Goal: Task Accomplishment & Management: Complete application form

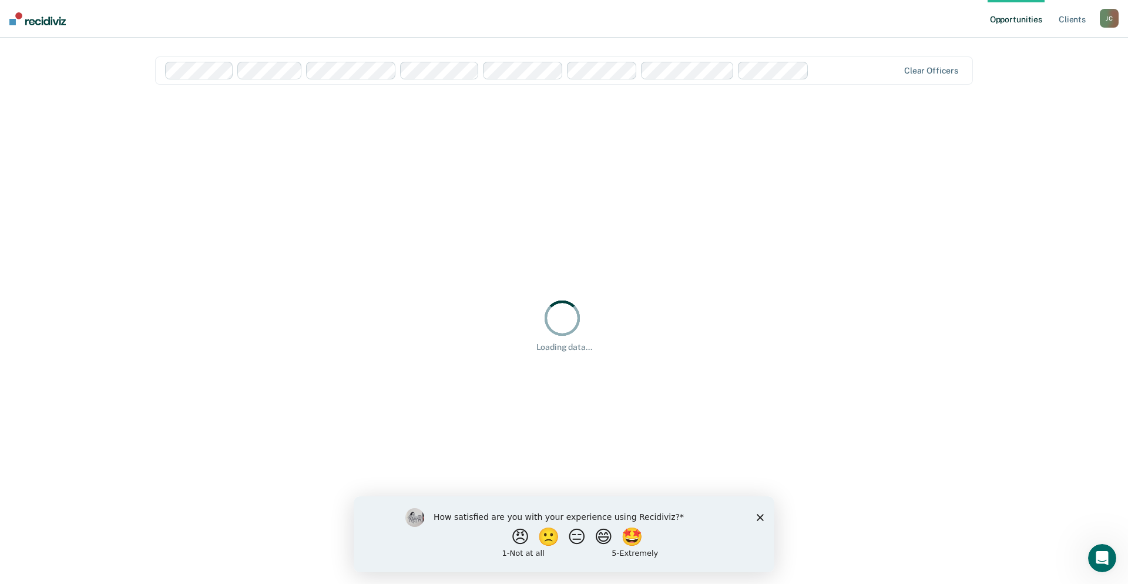
click at [761, 520] on icon "Close survey" at bounding box center [760, 516] width 7 height 7
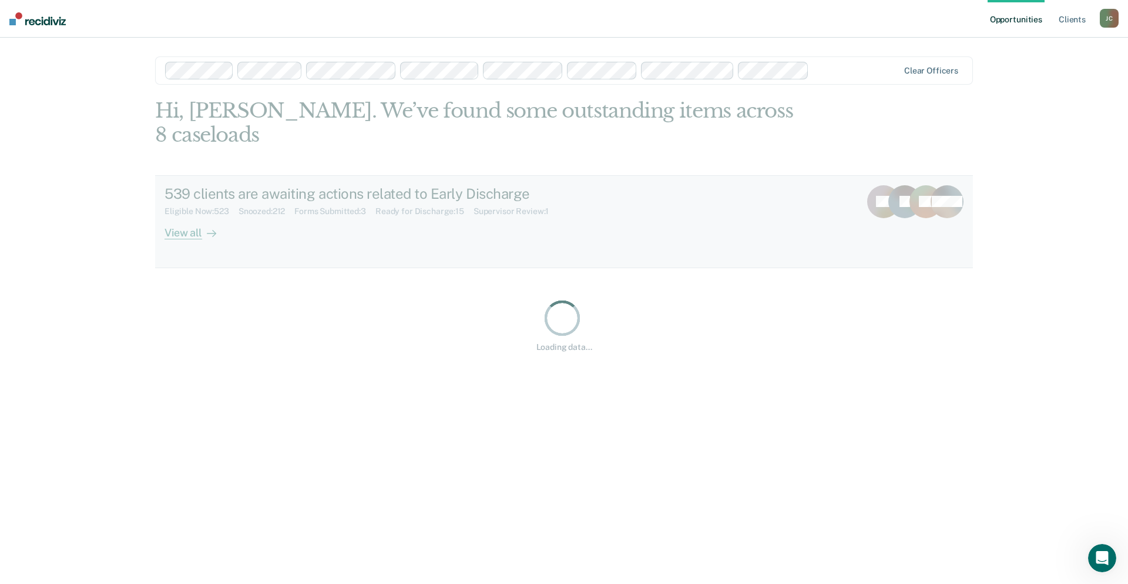
click at [175, 216] on div "View all" at bounding box center [198, 227] width 66 height 23
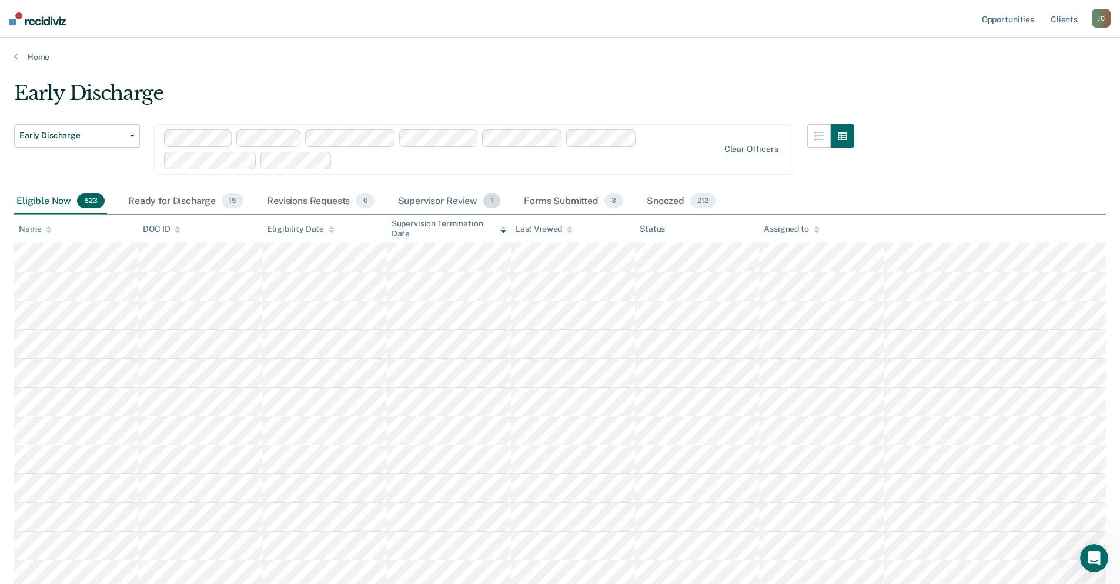
click at [458, 196] on div "Supervisor Review 1" at bounding box center [450, 202] width 108 height 26
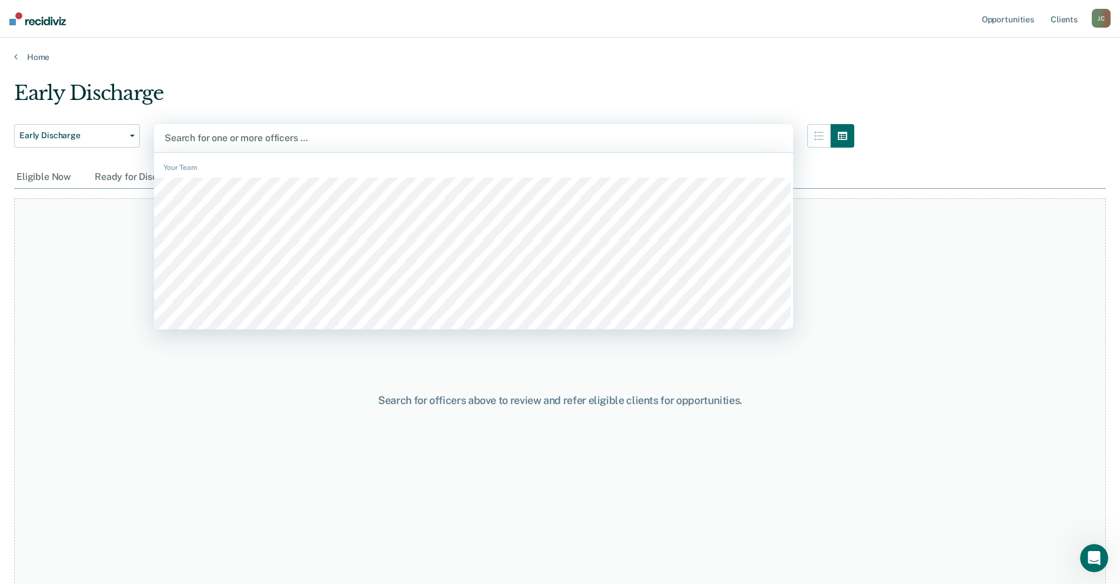
click at [215, 139] on div at bounding box center [474, 138] width 618 height 14
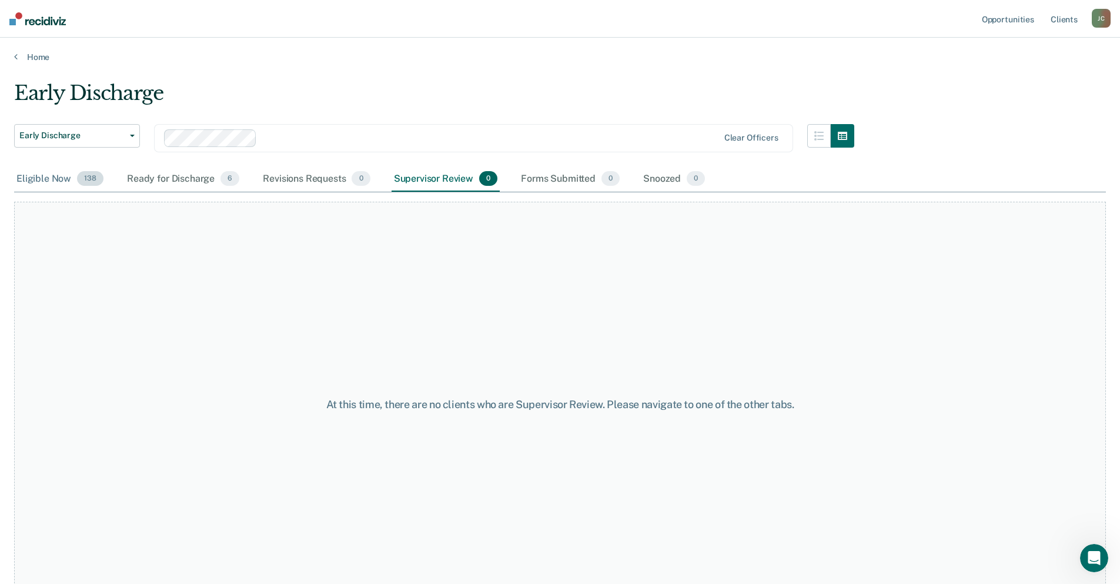
click at [37, 181] on div "Eligible Now 138" at bounding box center [60, 179] width 92 height 26
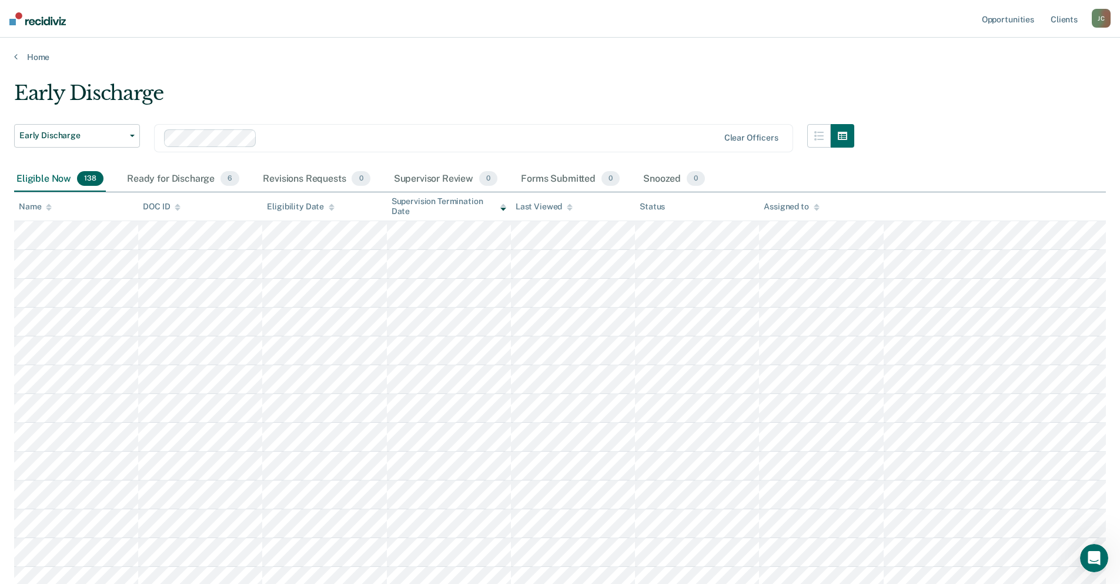
click at [48, 207] on icon at bounding box center [49, 207] width 6 height 8
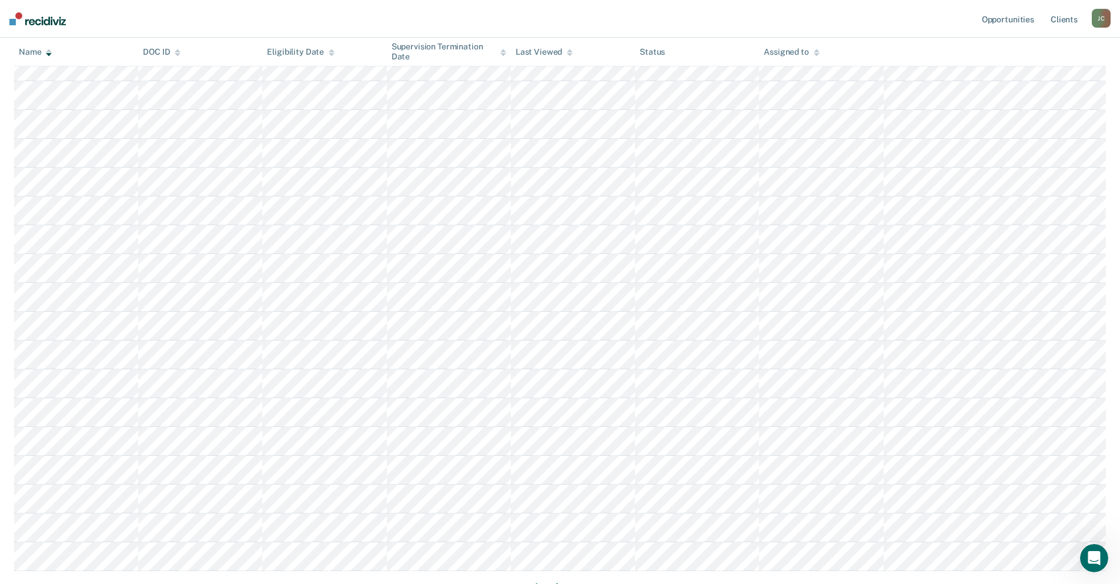
scroll to position [628, 0]
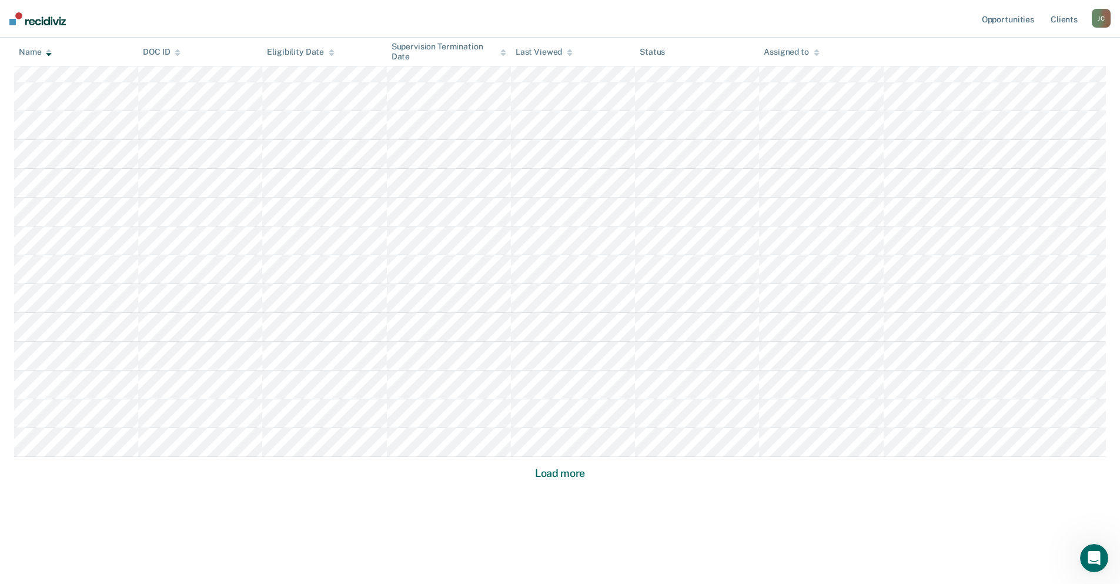
click at [566, 471] on button "Load more" at bounding box center [559, 473] width 57 height 14
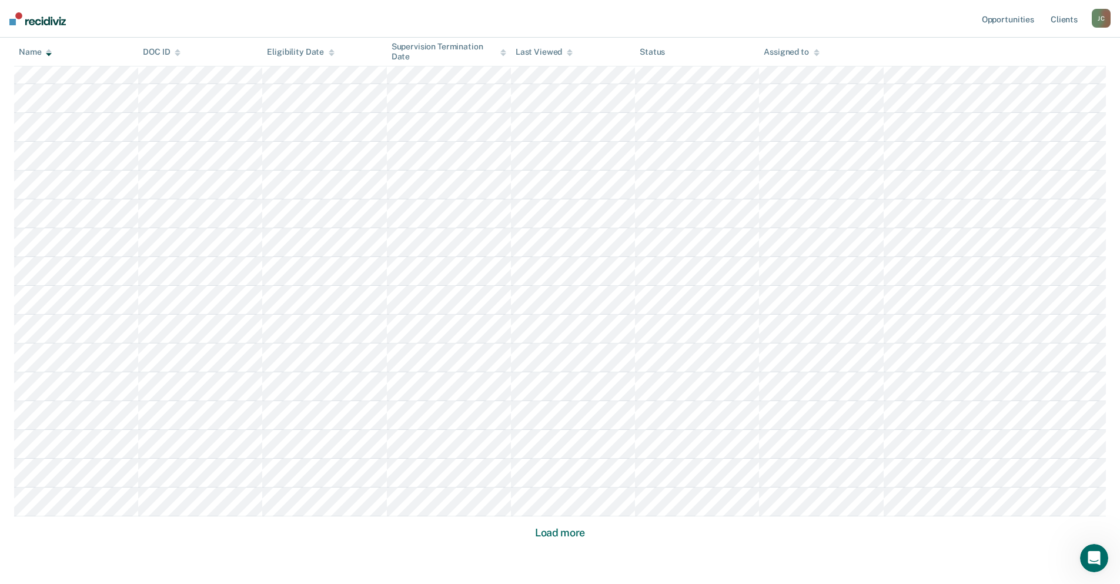
scroll to position [1492, 0]
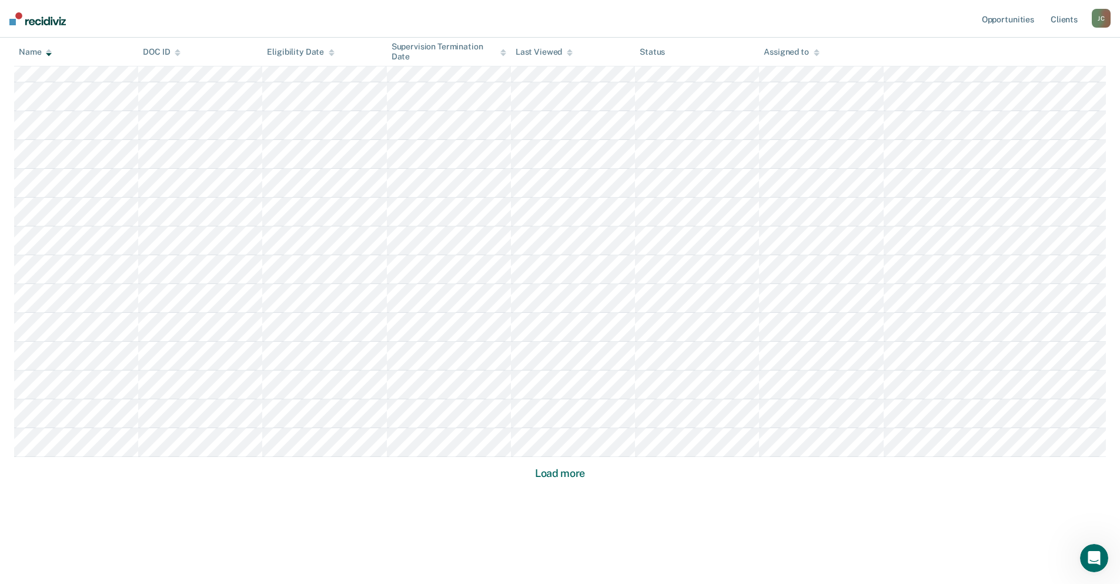
click at [552, 466] on button "Load more" at bounding box center [559, 473] width 57 height 14
click at [557, 475] on button "Load more" at bounding box center [559, 473] width 57 height 14
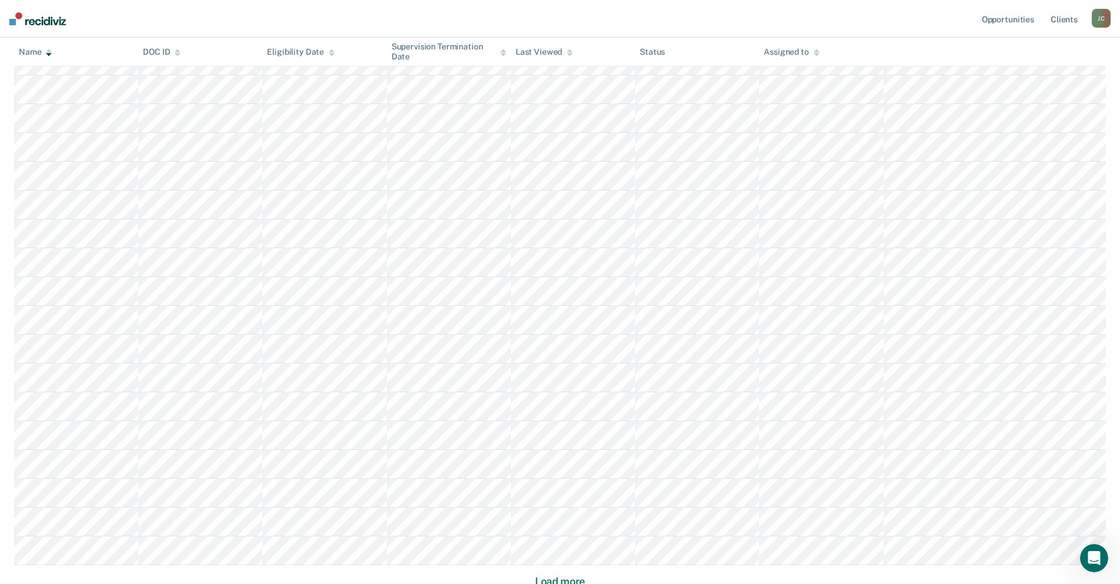
scroll to position [3220, 0]
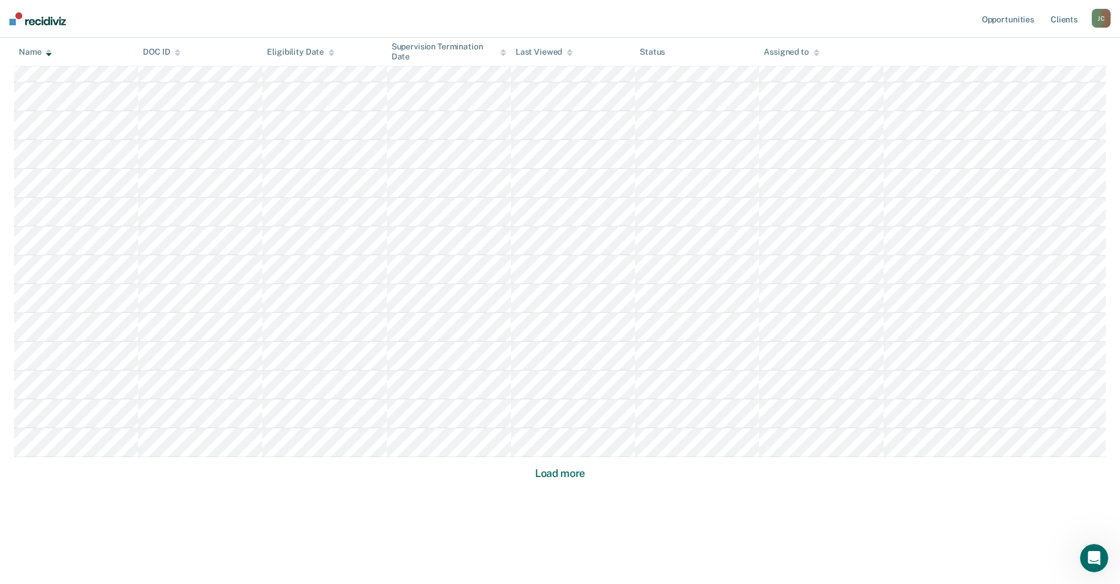
click at [554, 472] on button "Load more" at bounding box center [559, 473] width 57 height 14
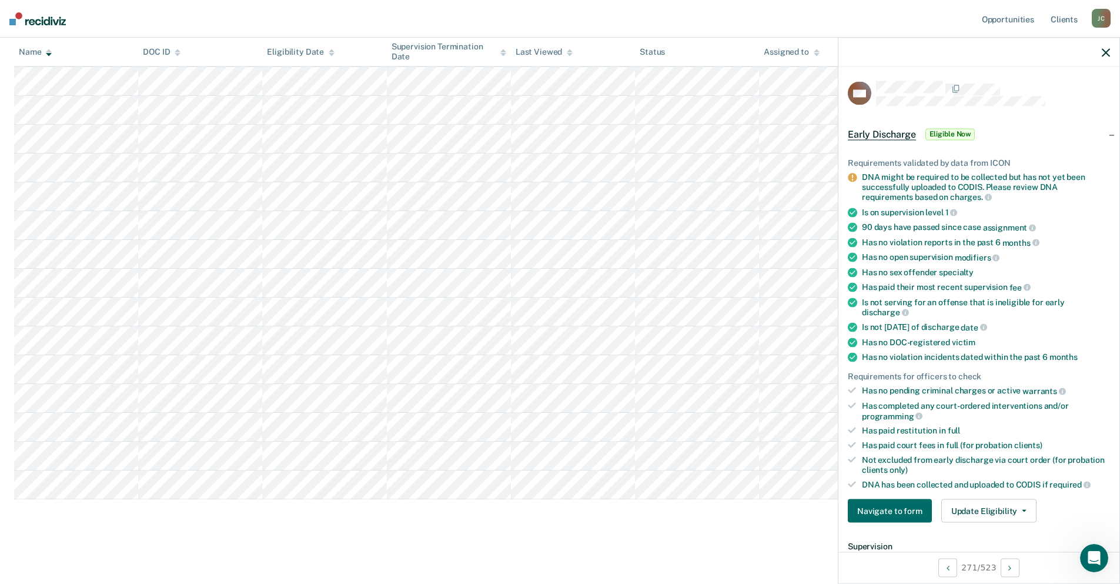
scroll to position [176, 0]
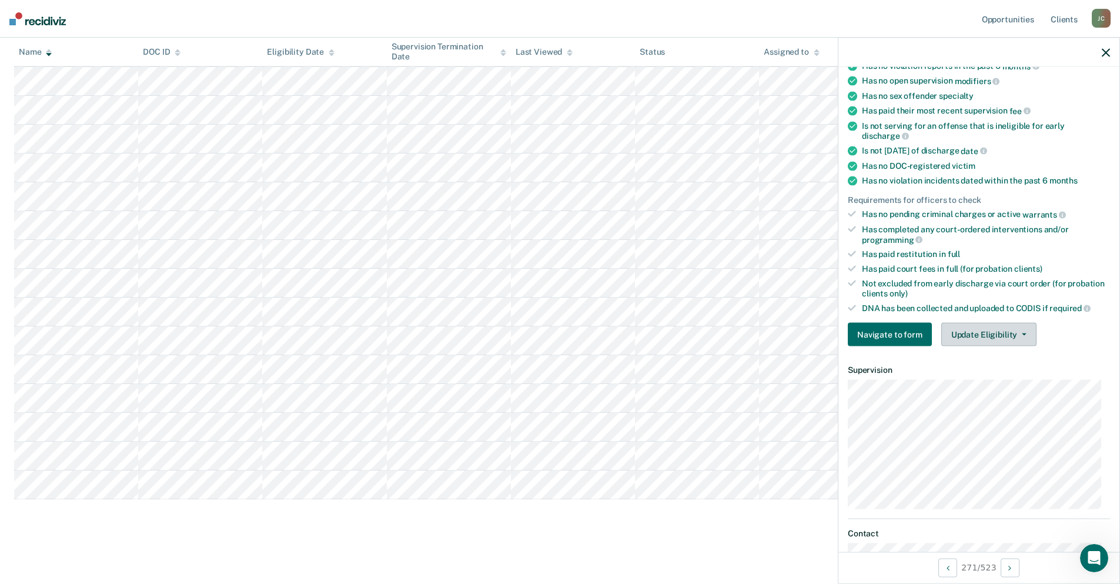
click at [1013, 341] on button "Update Eligibility" at bounding box center [988, 335] width 95 height 24
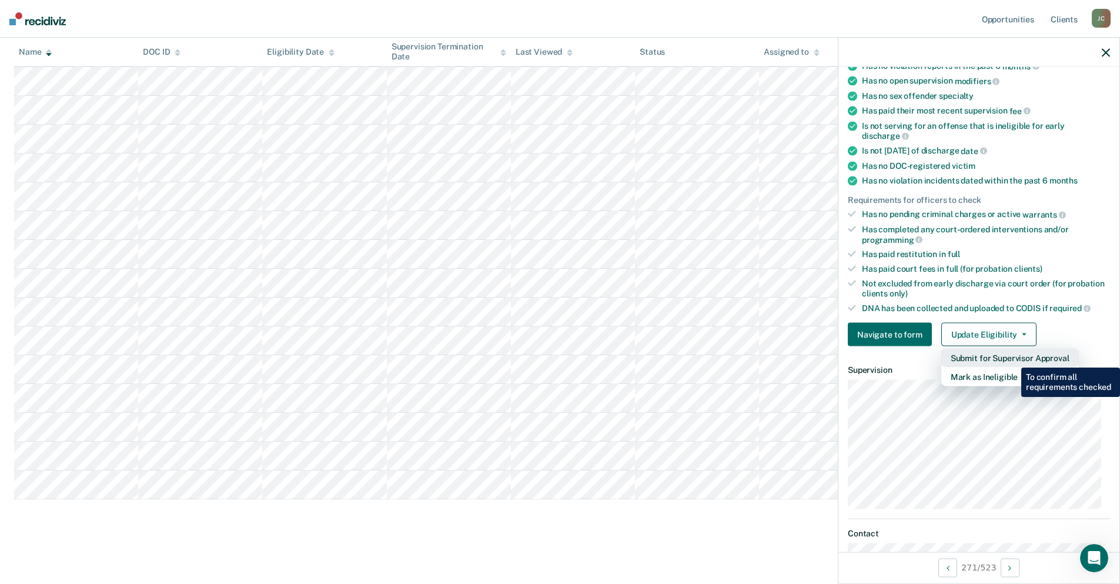
click at [1012, 358] on button "Submit for Supervisor Approval" at bounding box center [1010, 357] width 138 height 19
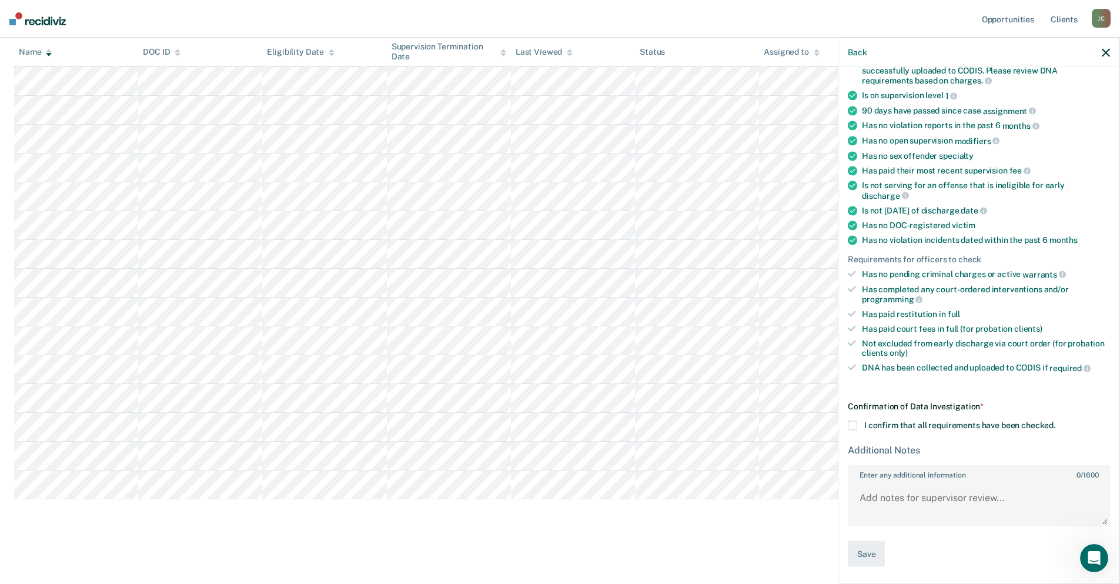
scroll to position [115, 0]
click at [851, 422] on span at bounding box center [851, 424] width 9 height 9
click at [1055, 420] on input "I confirm that all requirements have been checked." at bounding box center [1055, 420] width 0 height 0
click at [880, 553] on button "Save" at bounding box center [865, 554] width 37 height 26
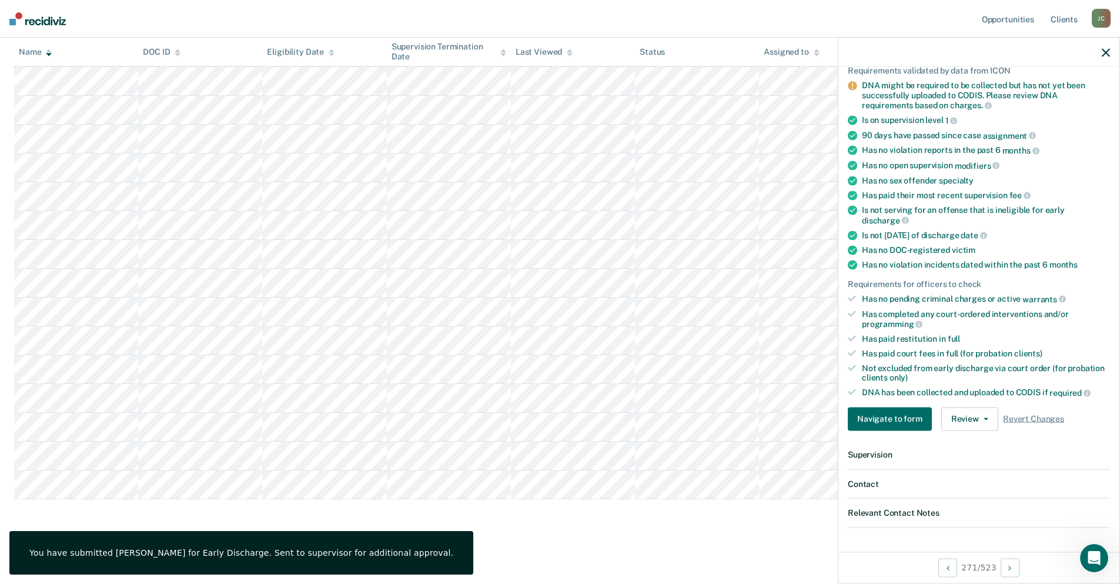
scroll to position [0, 0]
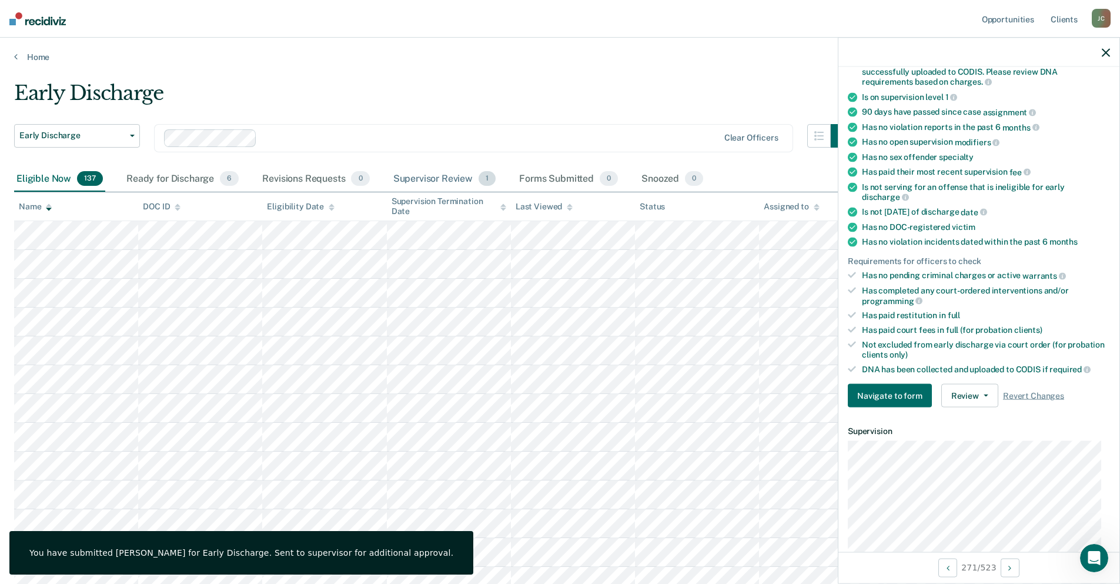
click at [445, 180] on div "Supervisor Review 1" at bounding box center [445, 179] width 108 height 26
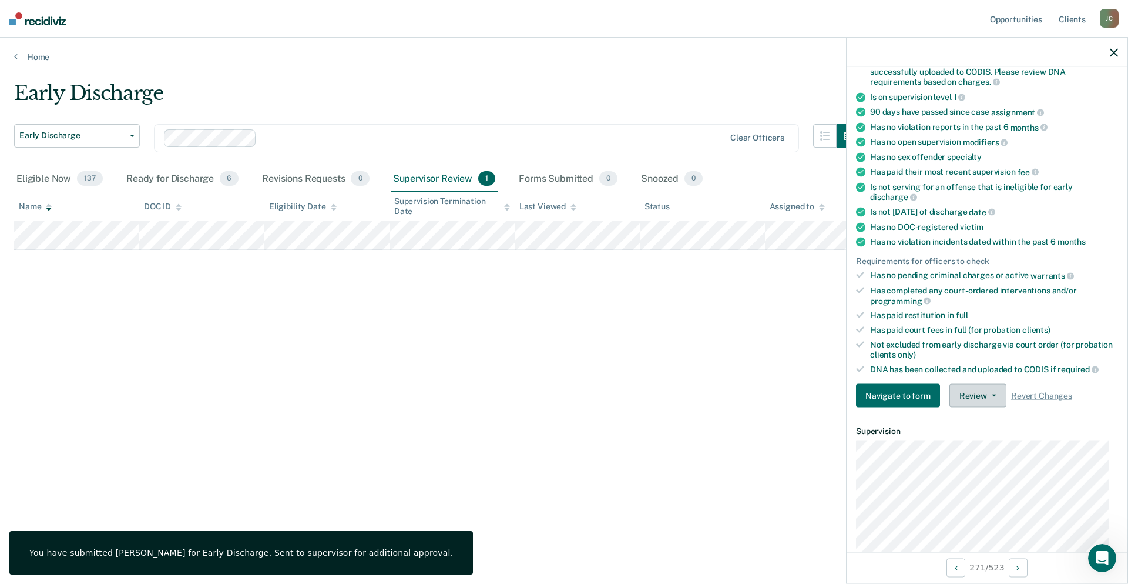
click at [983, 390] on button "Review" at bounding box center [978, 396] width 57 height 24
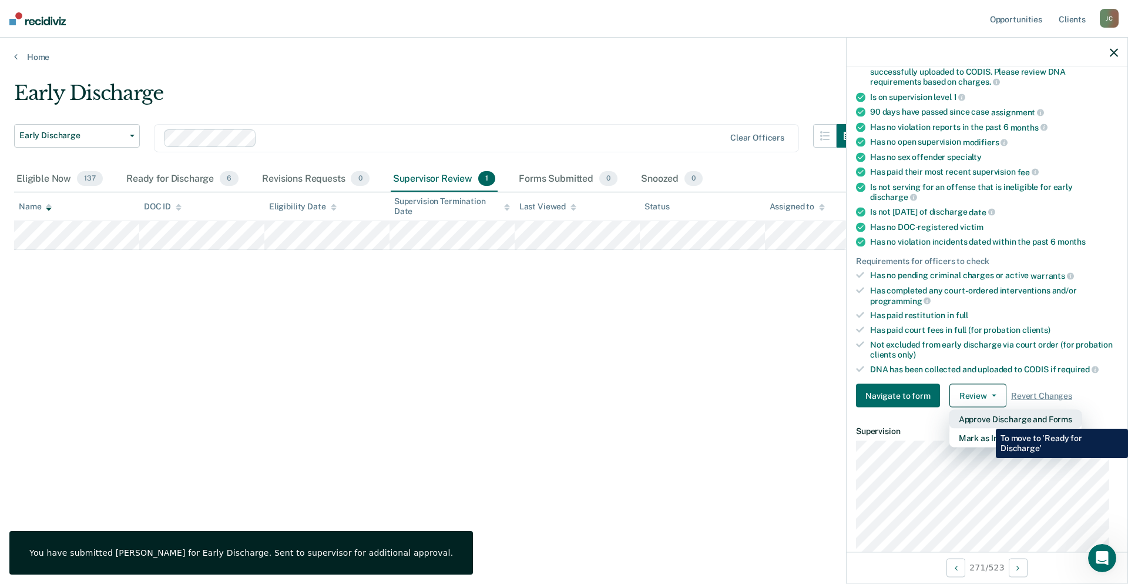
click at [987, 420] on button "Approve Discharge and Forms" at bounding box center [1016, 419] width 132 height 19
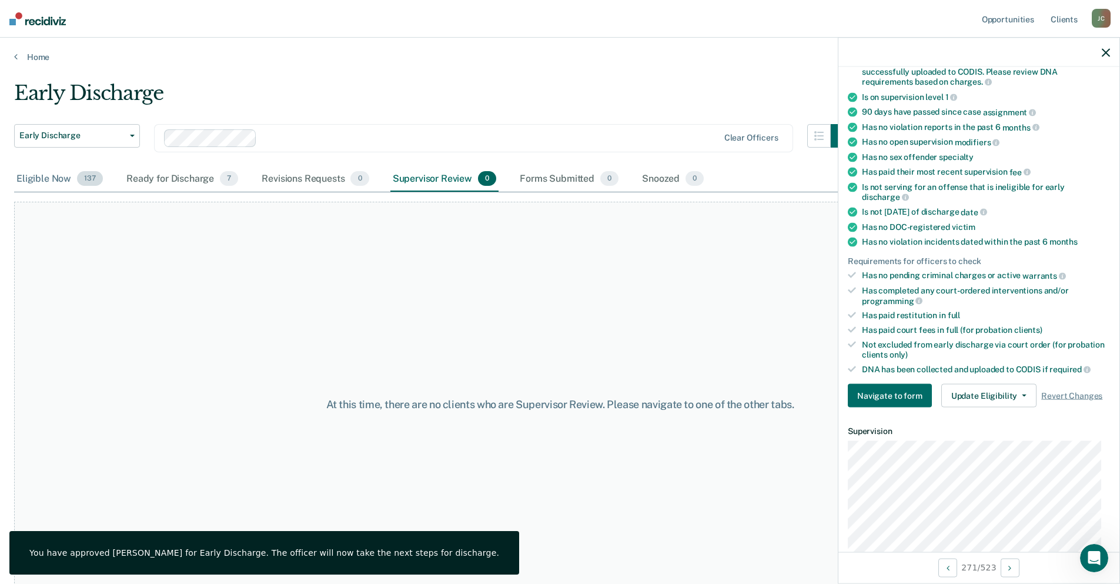
drag, startPoint x: 28, startPoint y: 182, endPoint x: 53, endPoint y: 181, distance: 25.3
click at [28, 182] on div "Eligible Now 137" at bounding box center [59, 179] width 91 height 26
